Goal: Book appointment/travel/reservation

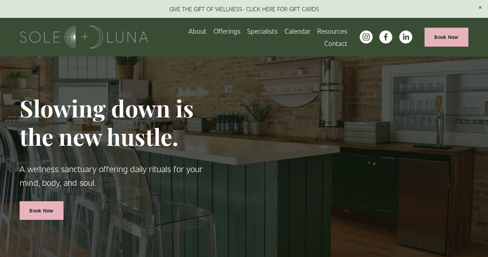
click at [0, 0] on span "Packages/Memberships" at bounding box center [0, 0] width 0 height 0
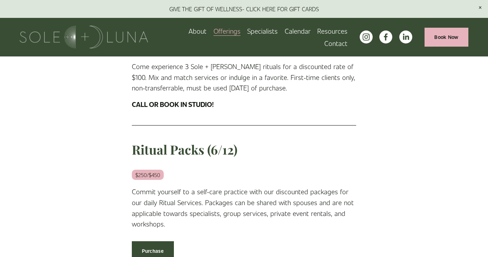
scroll to position [679, 0]
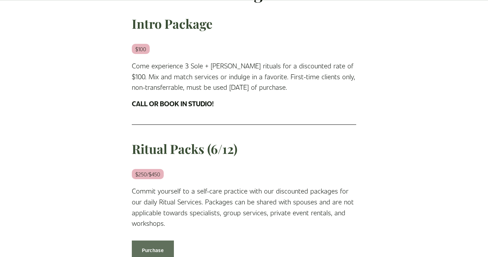
click at [149, 240] on link "Purchase" at bounding box center [153, 249] width 42 height 19
click at [158, 240] on link "Purchase" at bounding box center [153, 249] width 42 height 19
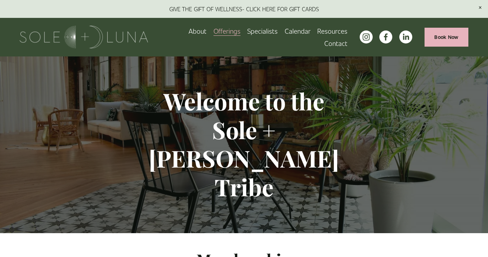
scroll to position [0, 0]
click at [285, 37] on link "Calendar" at bounding box center [298, 31] width 26 height 12
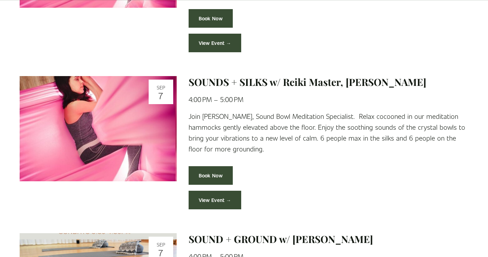
scroll to position [431, 0]
click at [211, 167] on link "Book Now" at bounding box center [211, 175] width 44 height 19
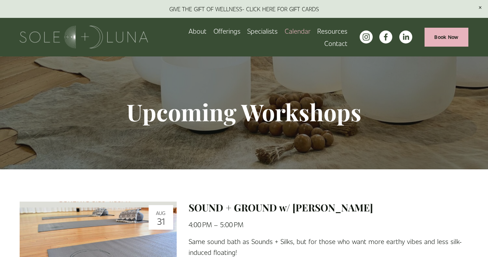
scroll to position [1, 0]
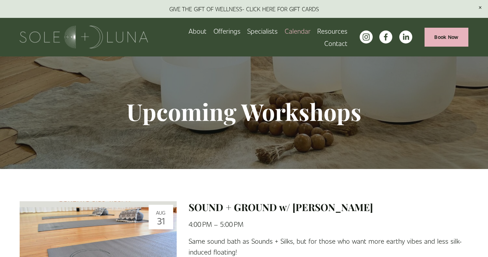
click at [334, 37] on link "Contact" at bounding box center [335, 43] width 23 height 12
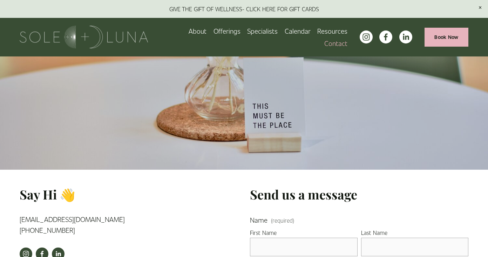
click at [0, 0] on span "Rituals" at bounding box center [0, 0] width 0 height 0
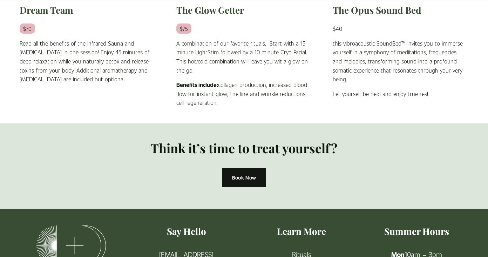
scroll to position [605, 0]
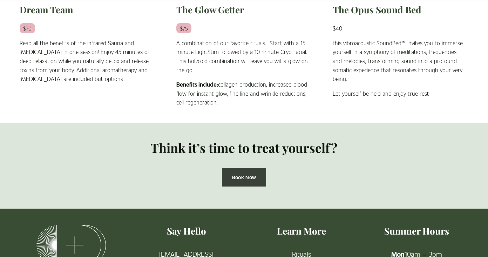
click at [241, 168] on link "Book Now" at bounding box center [244, 177] width 44 height 19
